Goal: Transaction & Acquisition: Purchase product/service

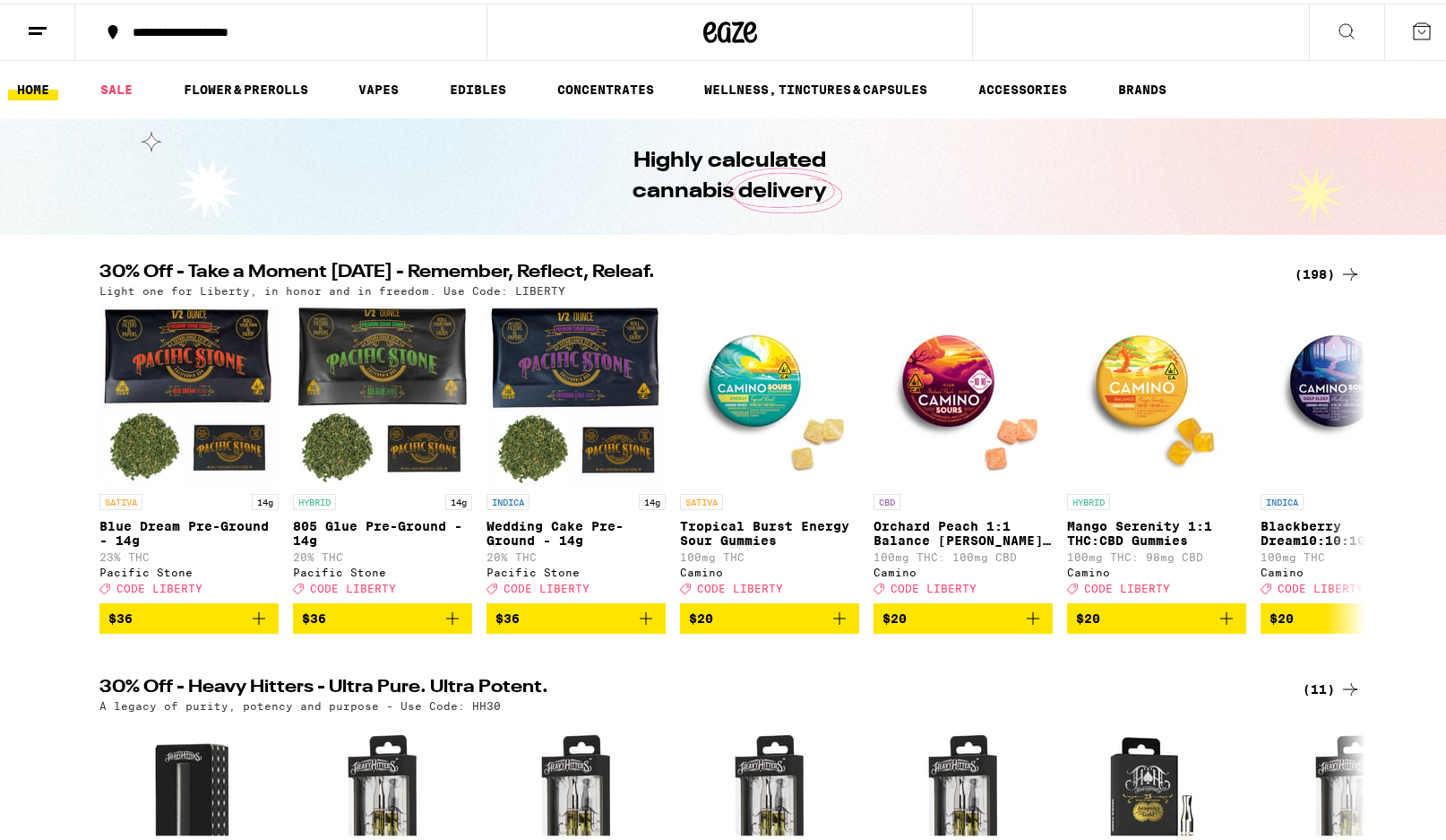
click at [1301, 273] on div "(198)" at bounding box center [1328, 271] width 66 height 22
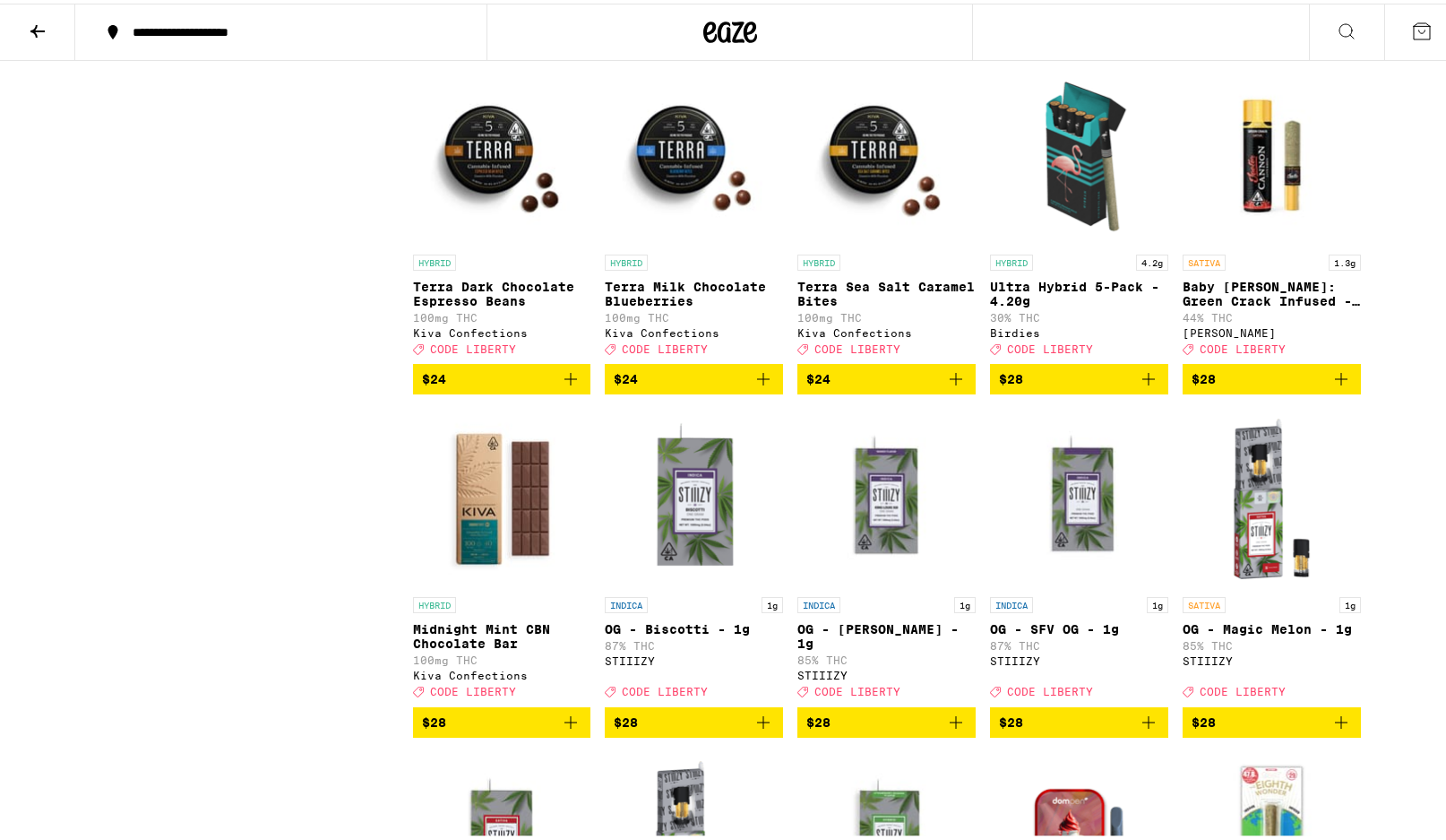
scroll to position [8065, 0]
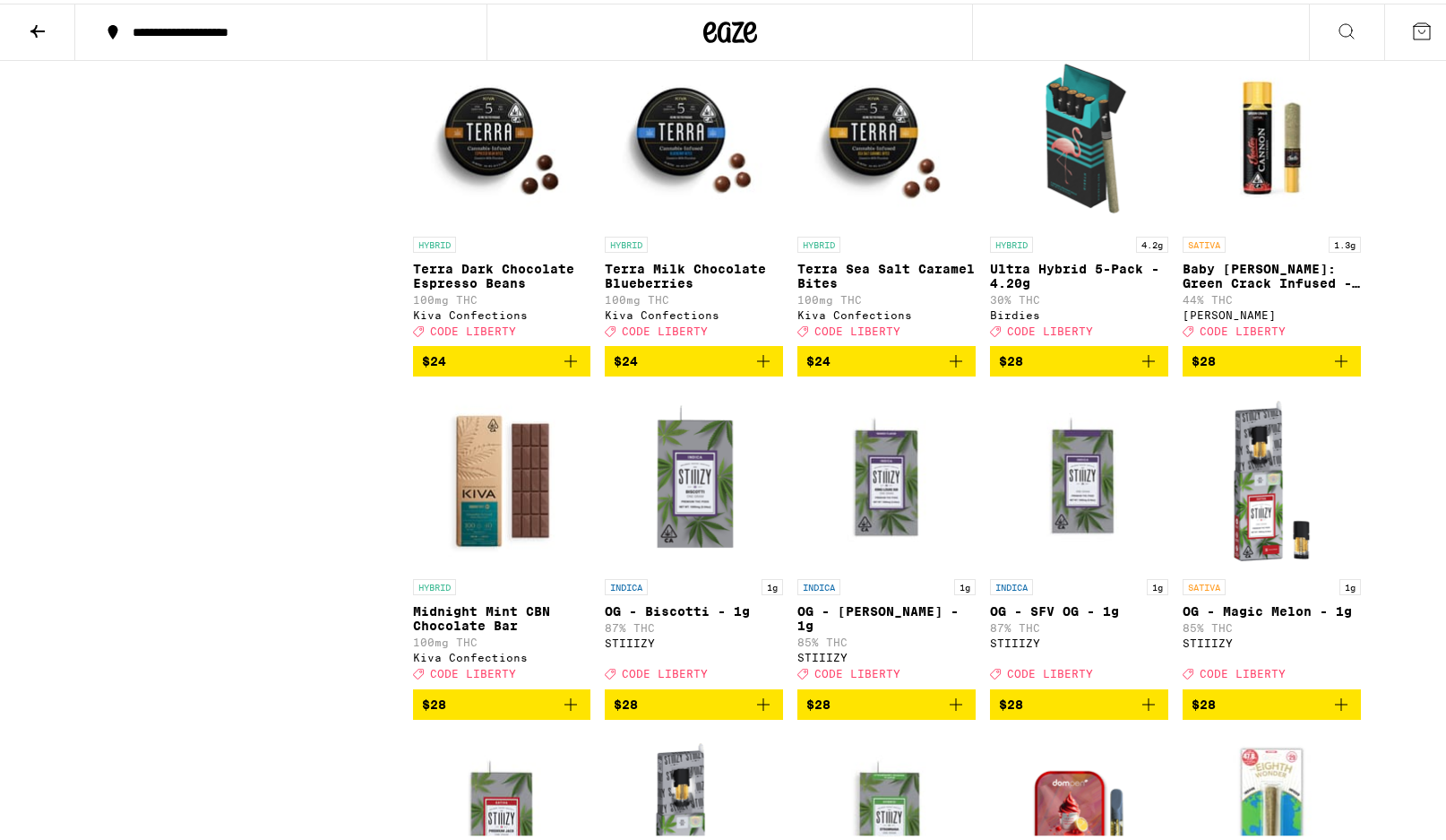
click at [1087, 224] on img "Open page for Ultra Hybrid 5-Pack - 4.20g from Birdies" at bounding box center [1078, 134] width 178 height 179
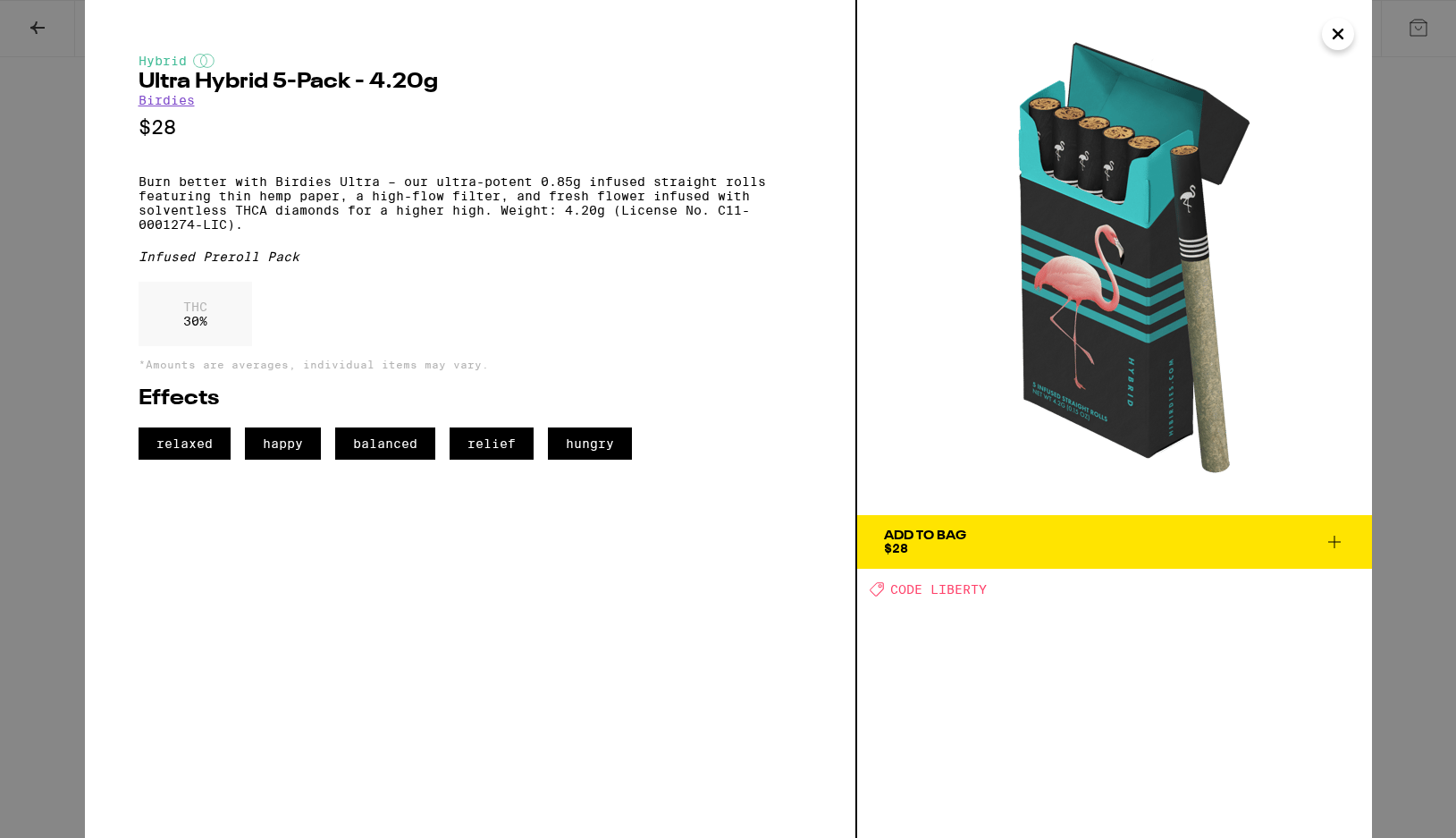
click at [1344, 32] on icon "Close" at bounding box center [1338, 34] width 21 height 27
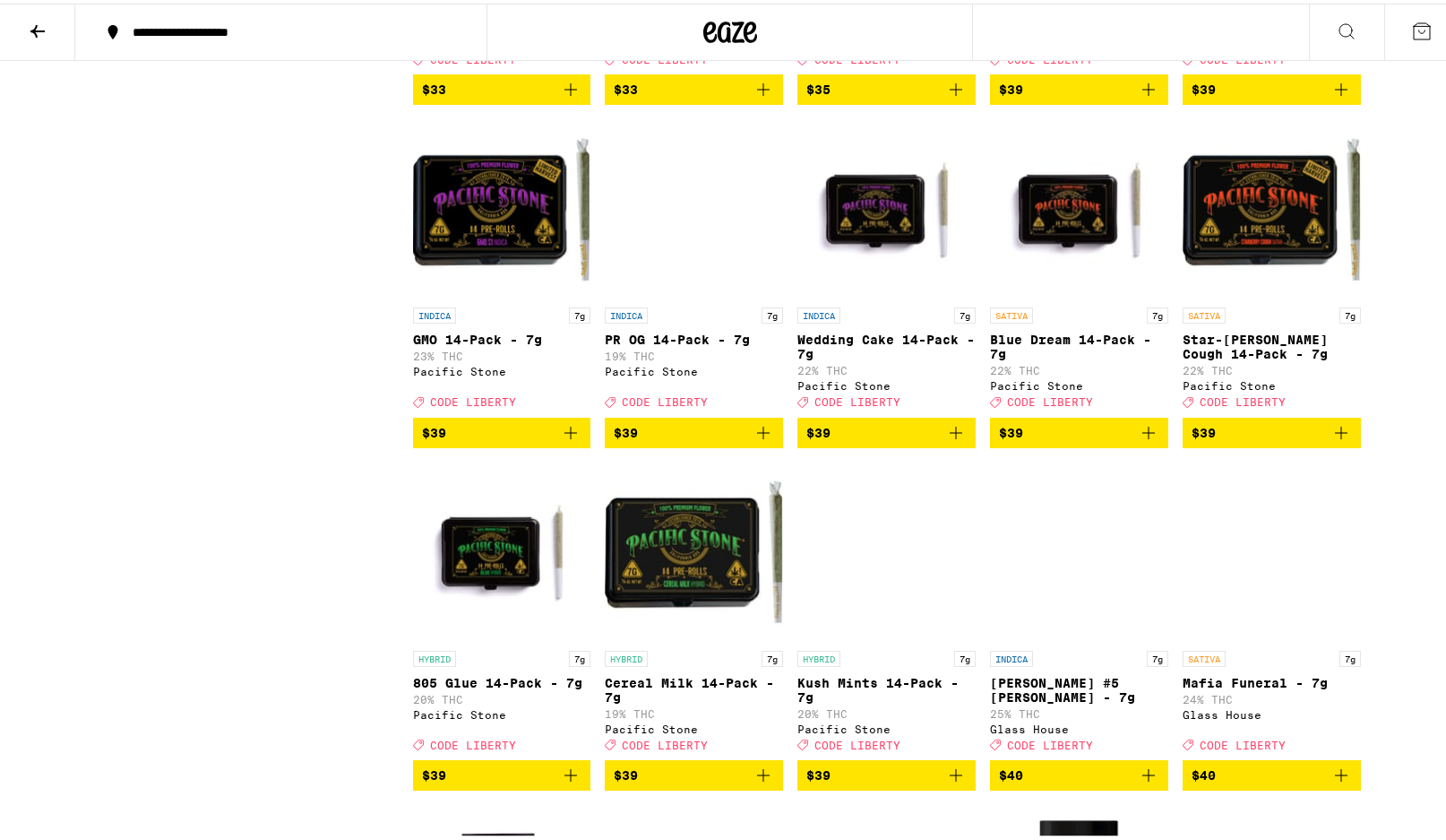
scroll to position [10842, 0]
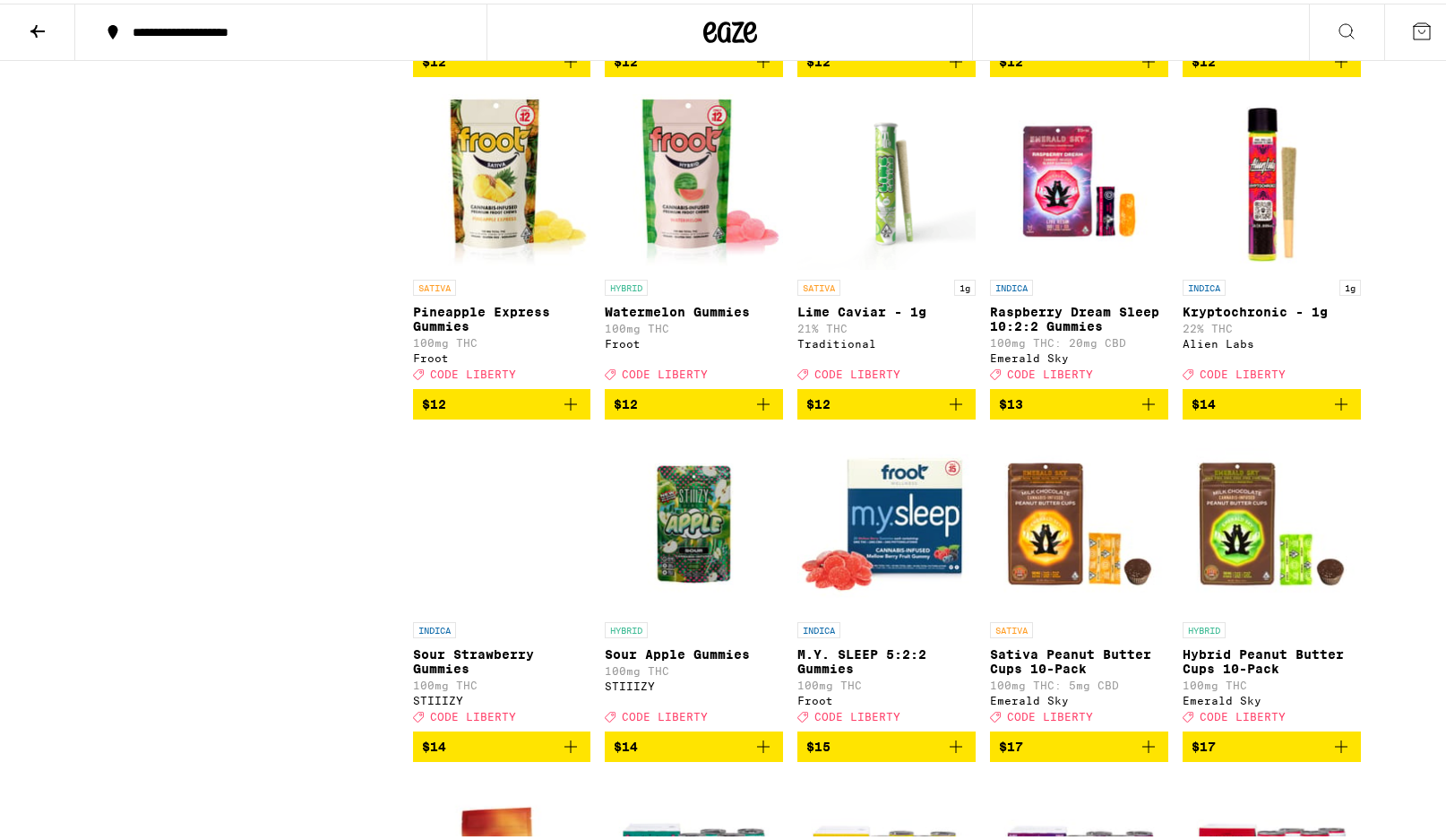
scroll to position [3943, 0]
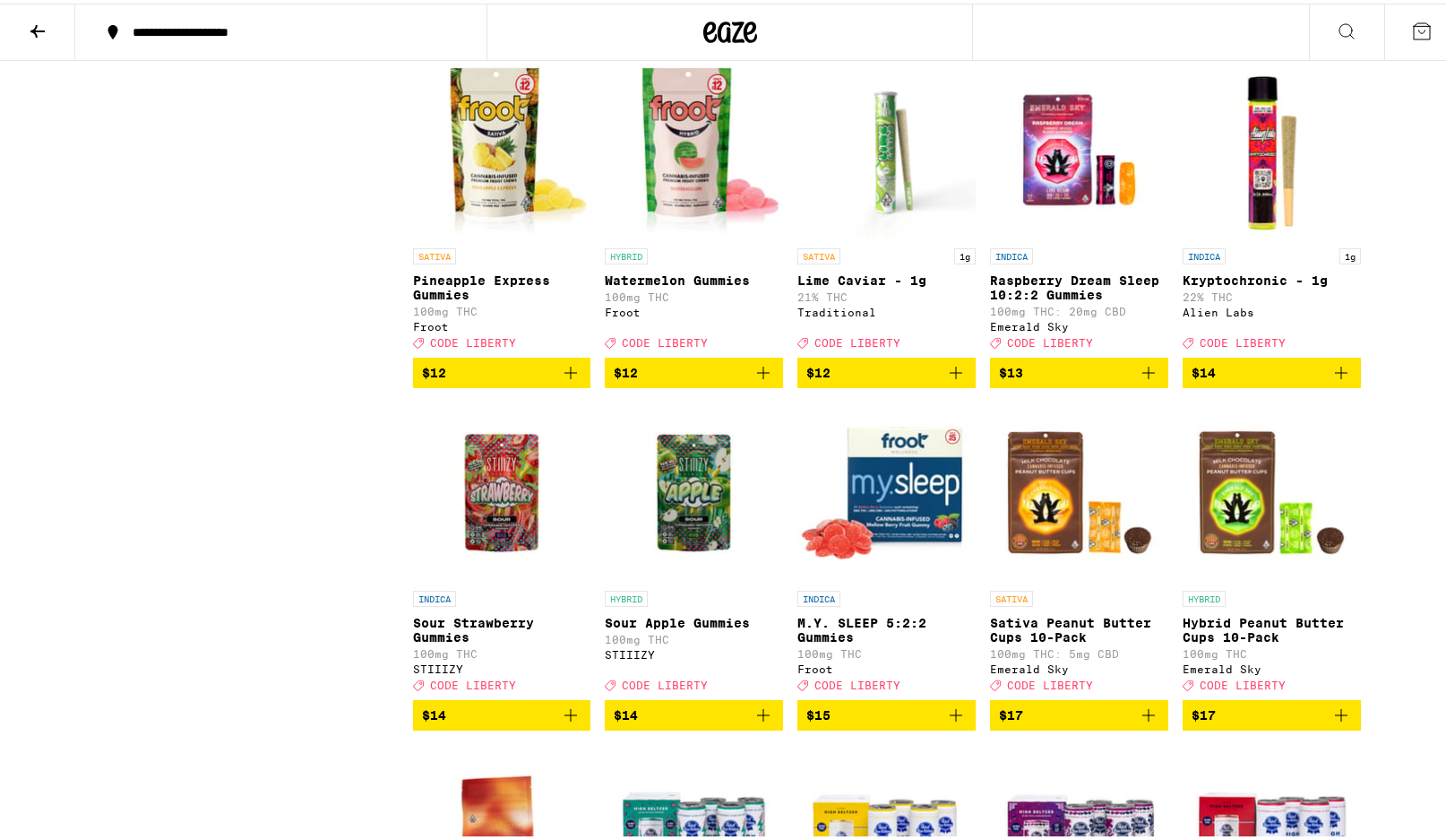
click at [1255, 236] on img "Open page for Kryptochronic - 1g from Alien Labs" at bounding box center [1271, 146] width 178 height 179
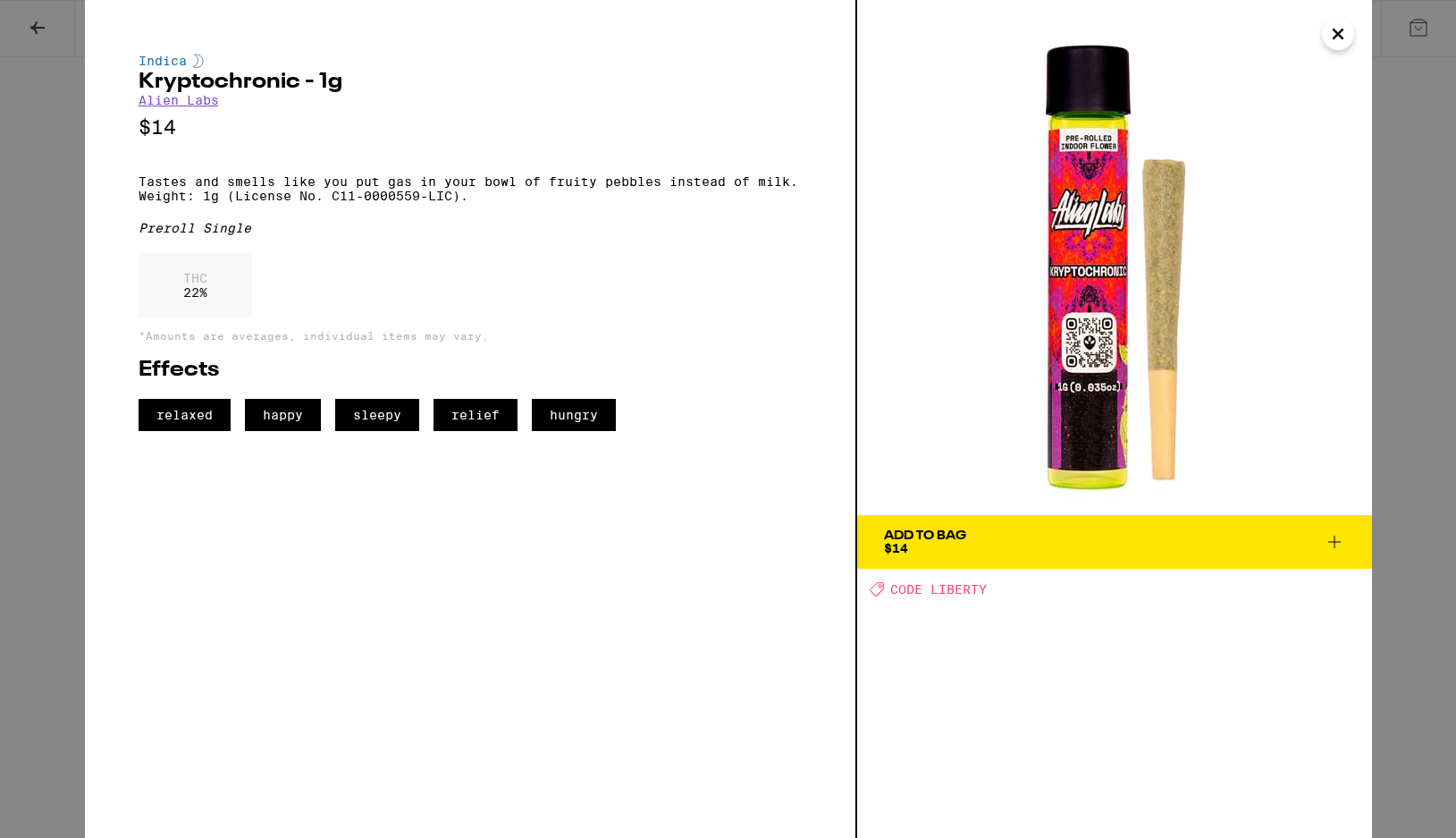
click at [1342, 40] on icon "Close" at bounding box center [1338, 34] width 21 height 27
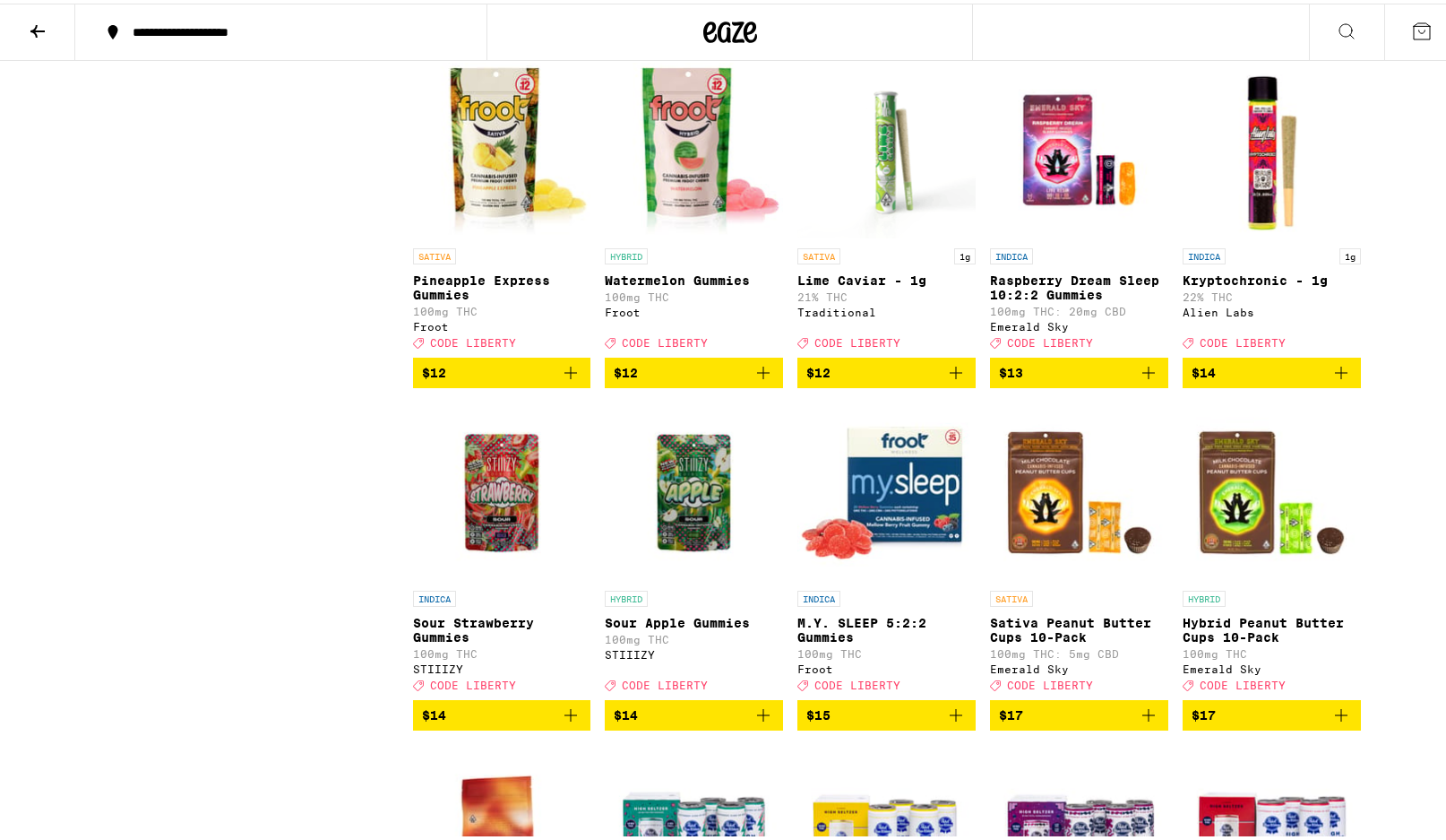
click at [896, 236] on img "Open page for Lime Caviar - 1g from Traditional" at bounding box center [887, 146] width 178 height 179
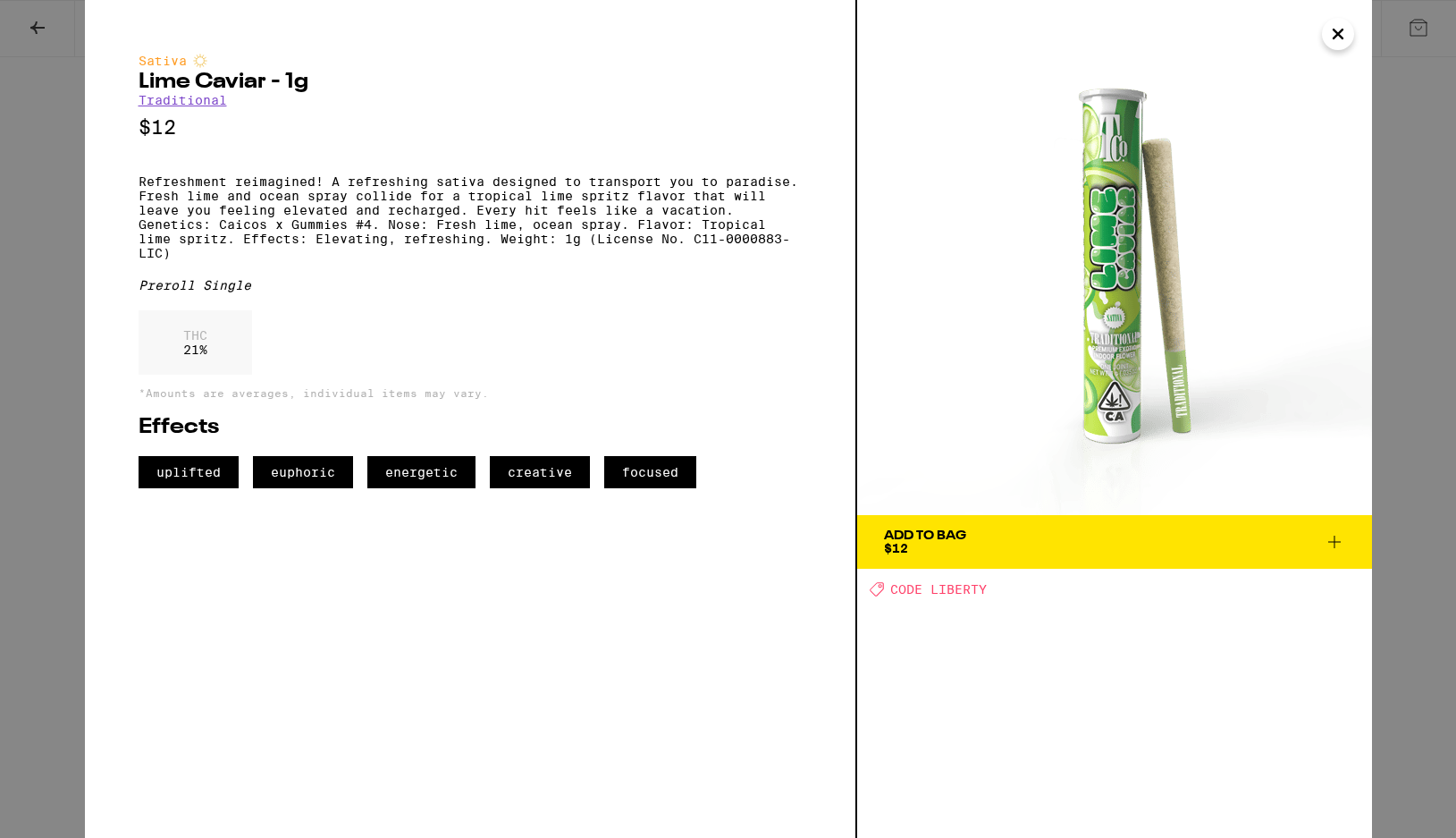
click at [1345, 30] on icon "Close" at bounding box center [1338, 34] width 21 height 27
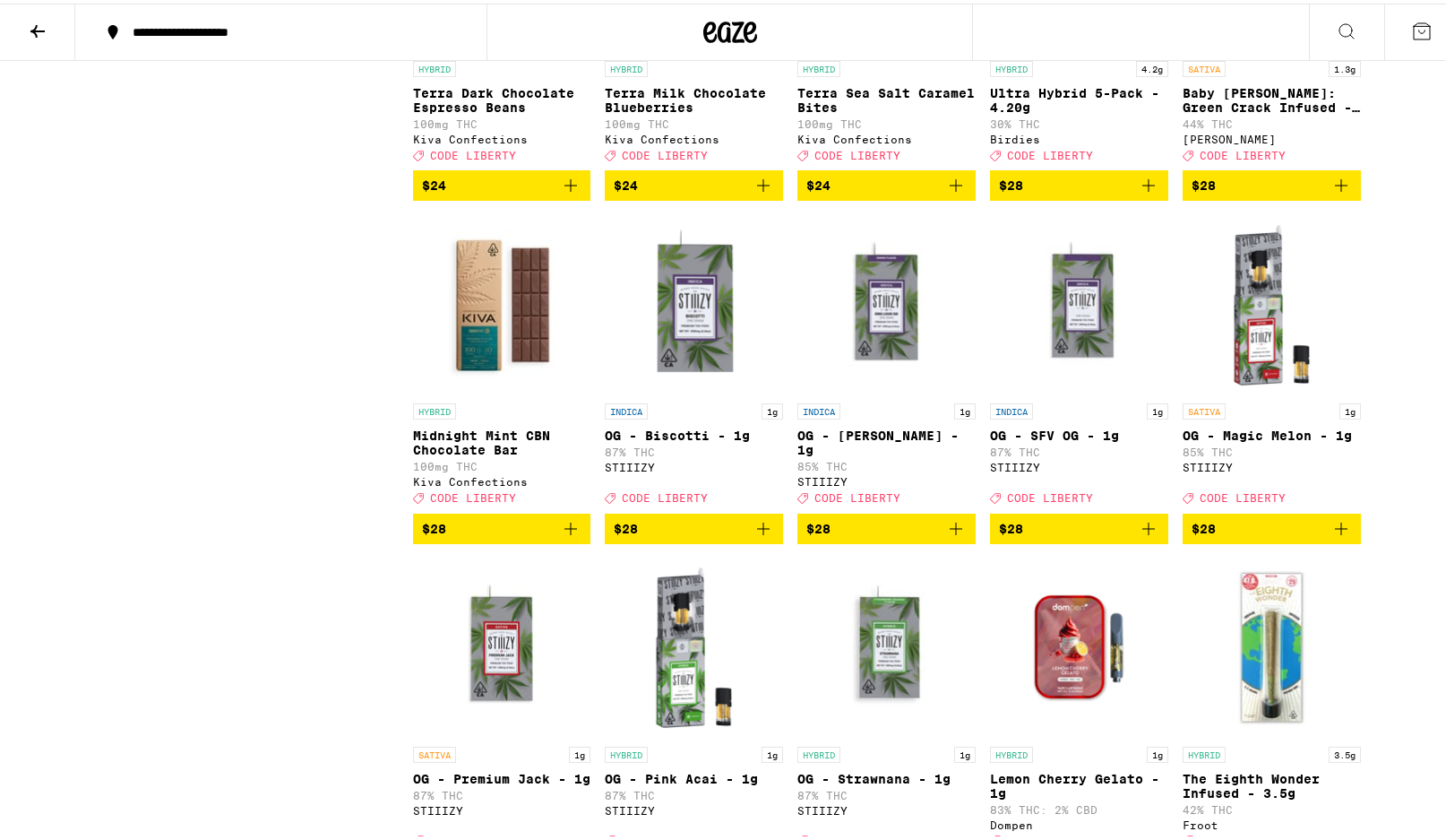
scroll to position [8244, 0]
